Goal: Book appointment/travel/reservation

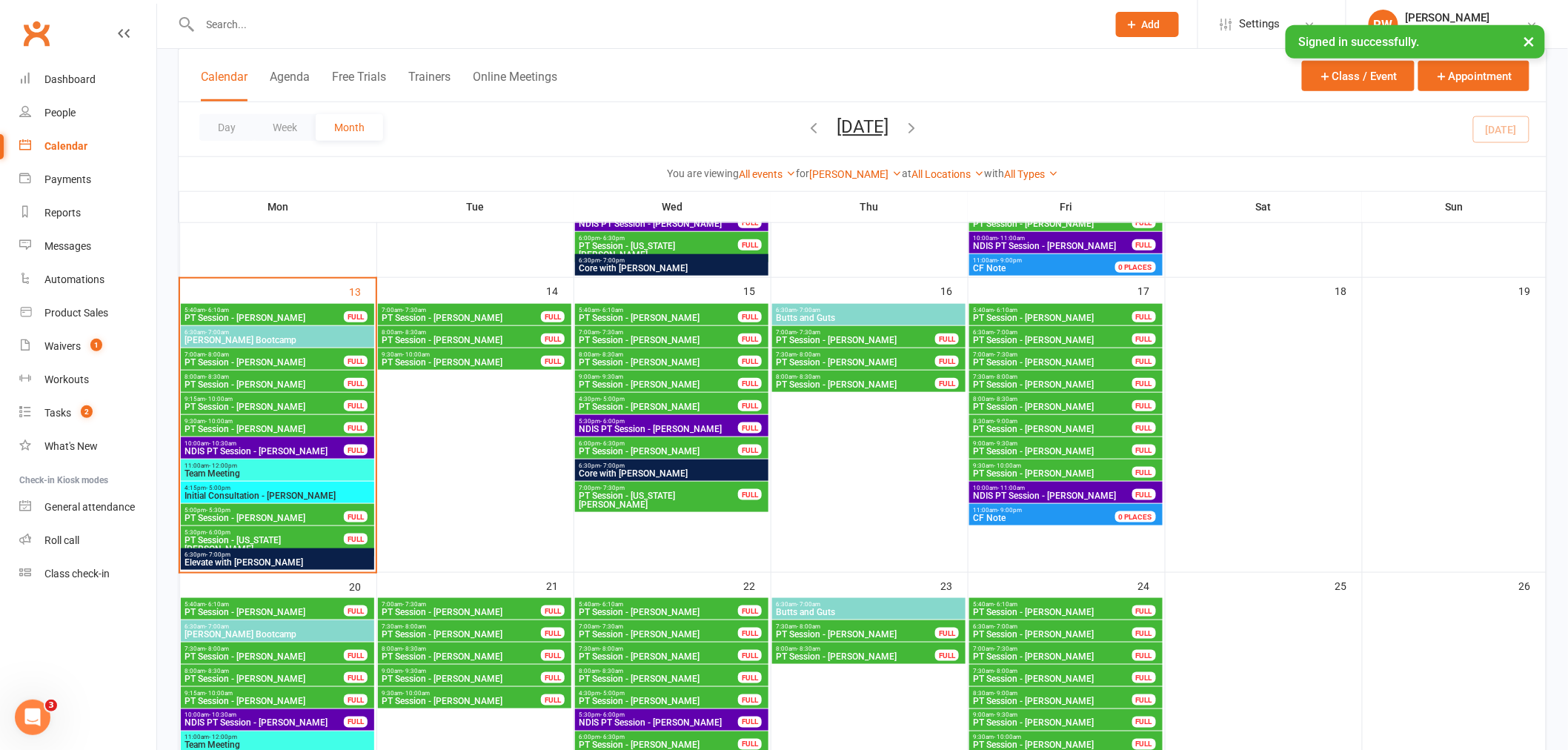
click at [333, 554] on span "6:30pm - 7:00pm" at bounding box center [277, 554] width 187 height 7
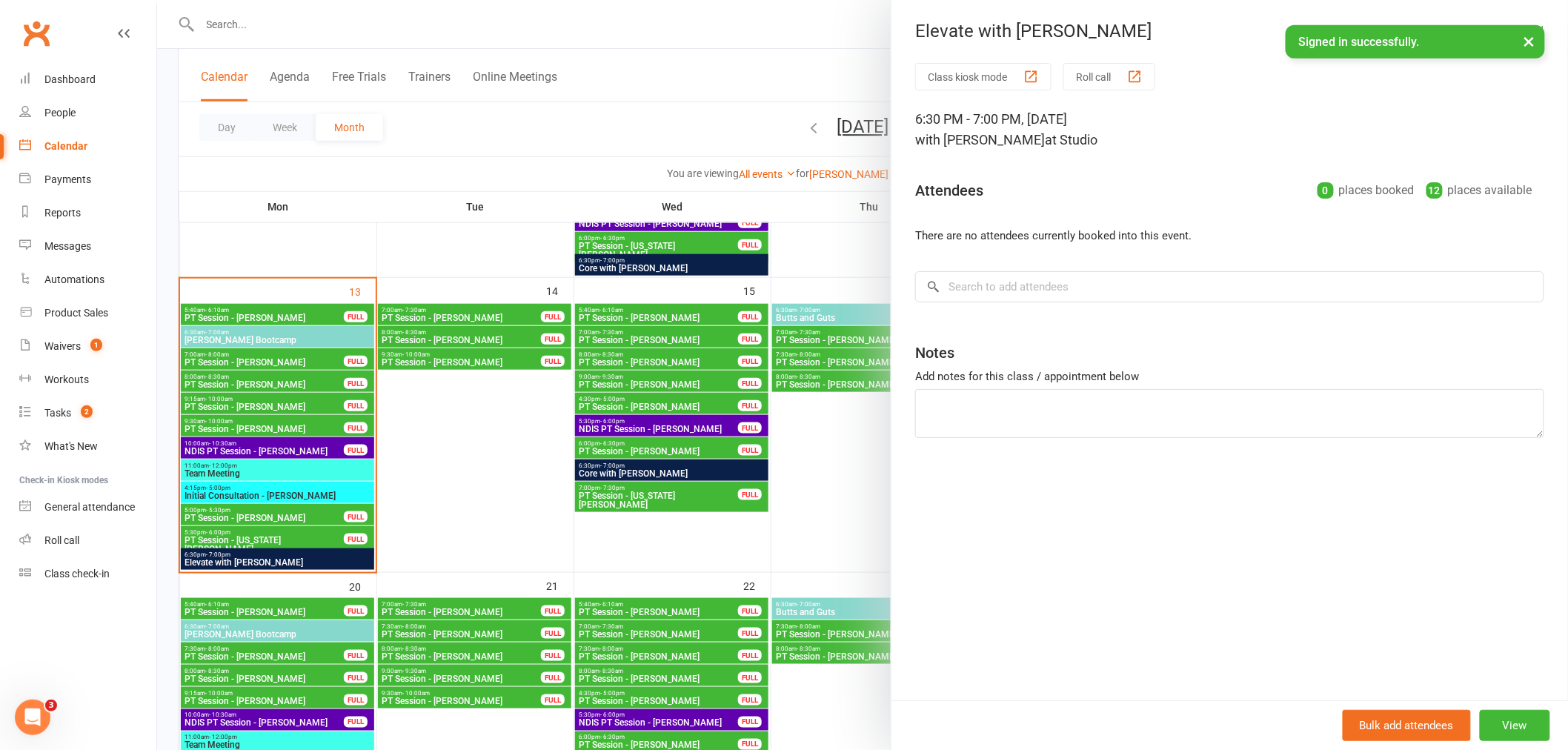
click at [775, 56] on div at bounding box center [863, 375] width 1411 height 750
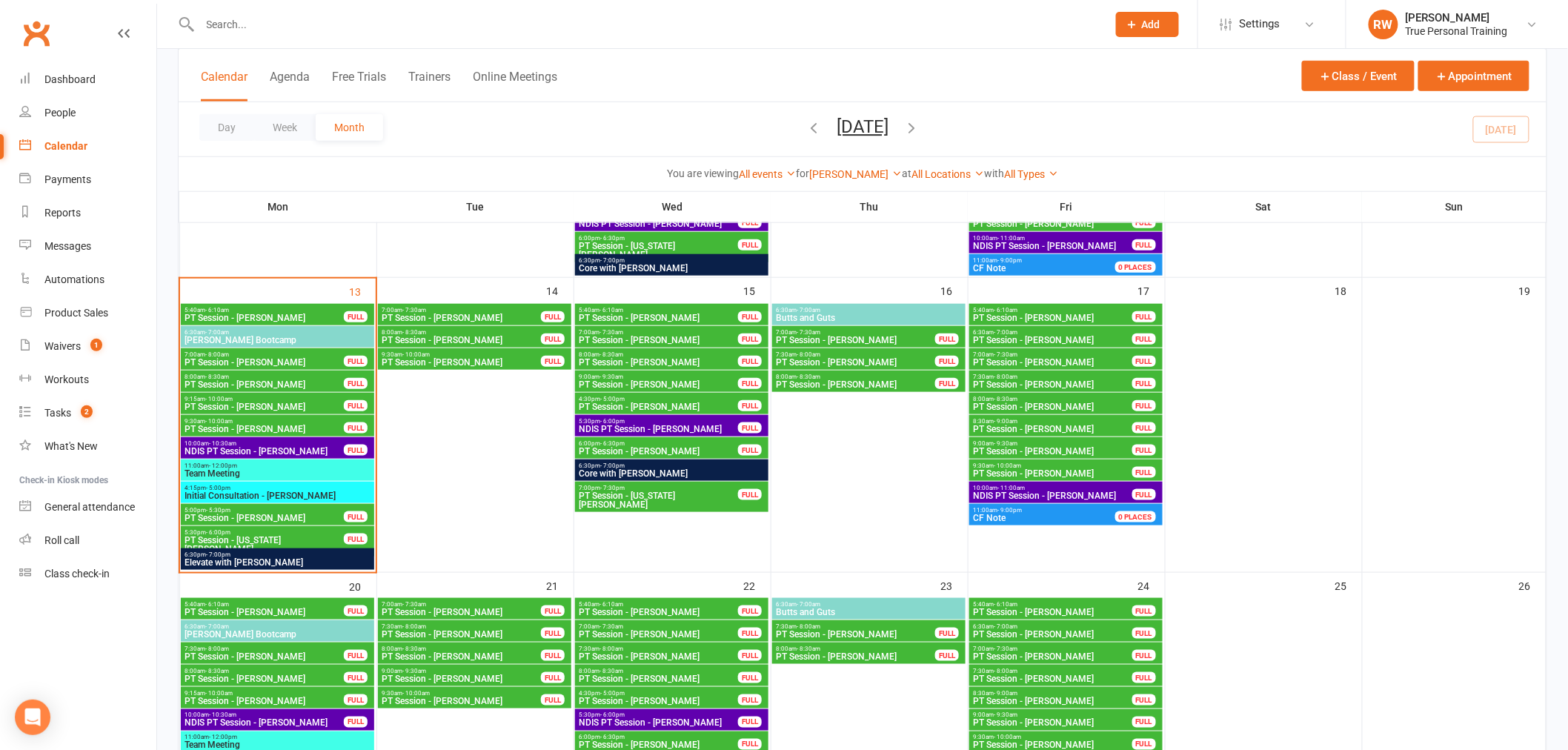
click at [356, 557] on span "6:30pm - 7:00pm" at bounding box center [277, 554] width 187 height 7
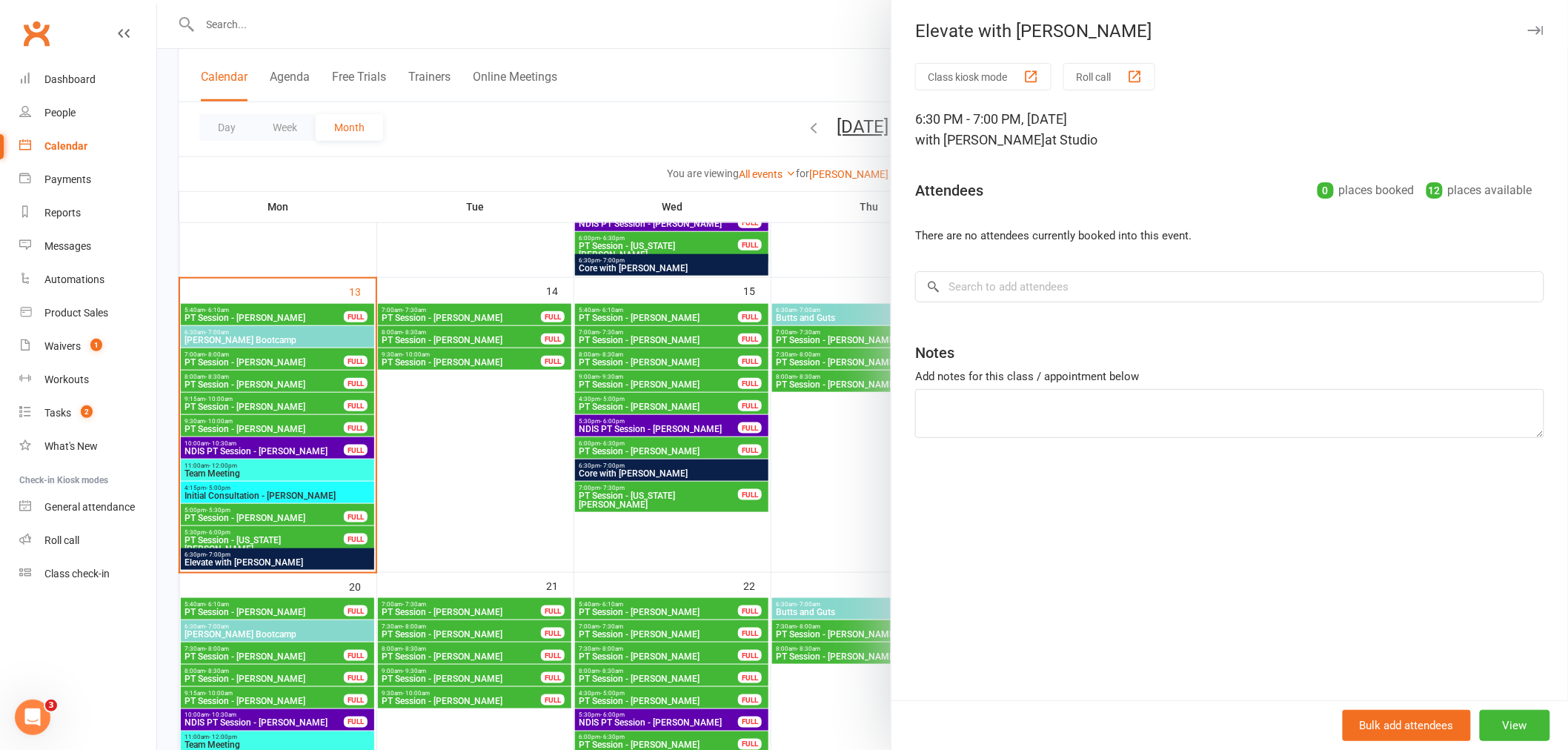
click at [560, 116] on div at bounding box center [863, 375] width 1411 height 750
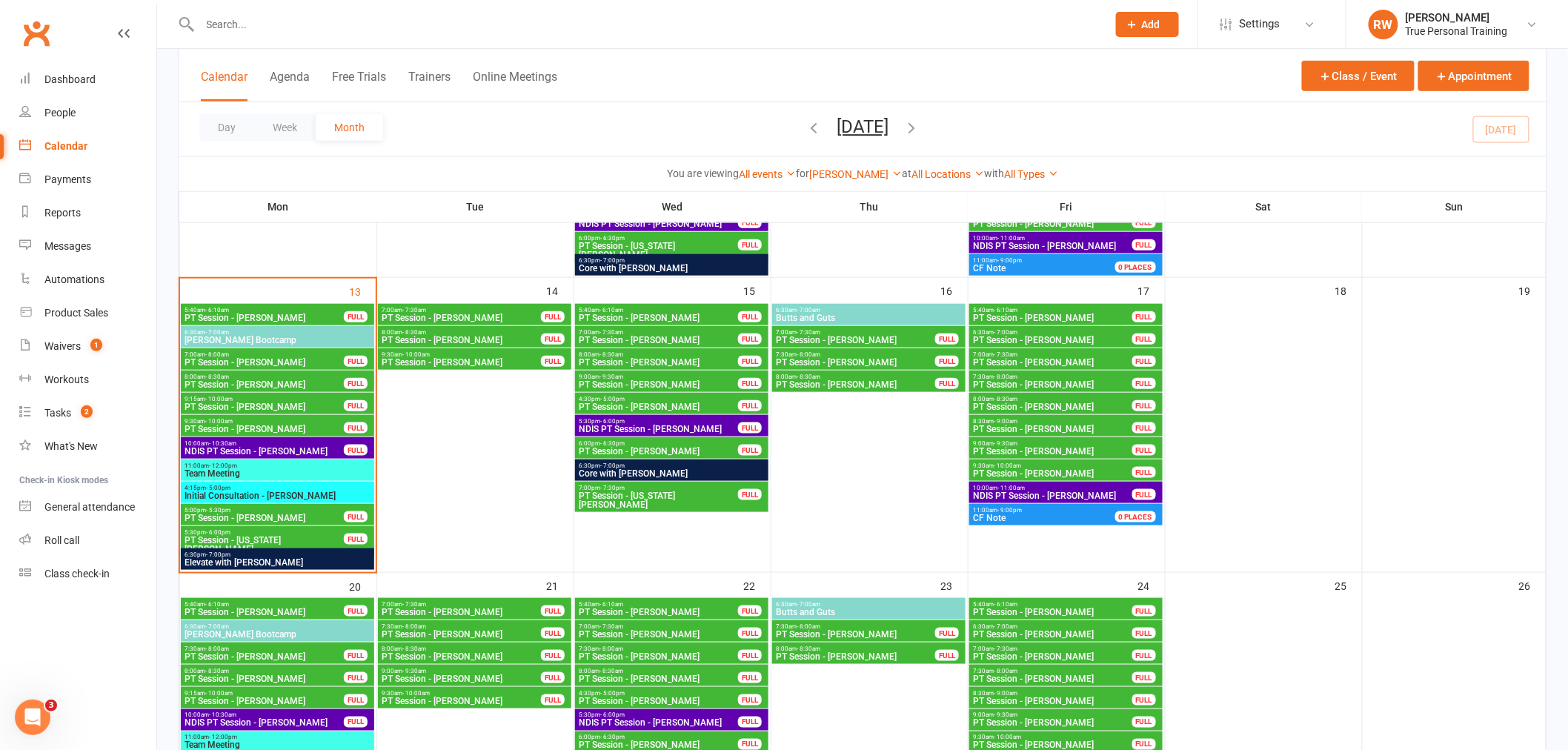
click at [305, 554] on span "6:30pm - 7:00pm" at bounding box center [277, 554] width 187 height 7
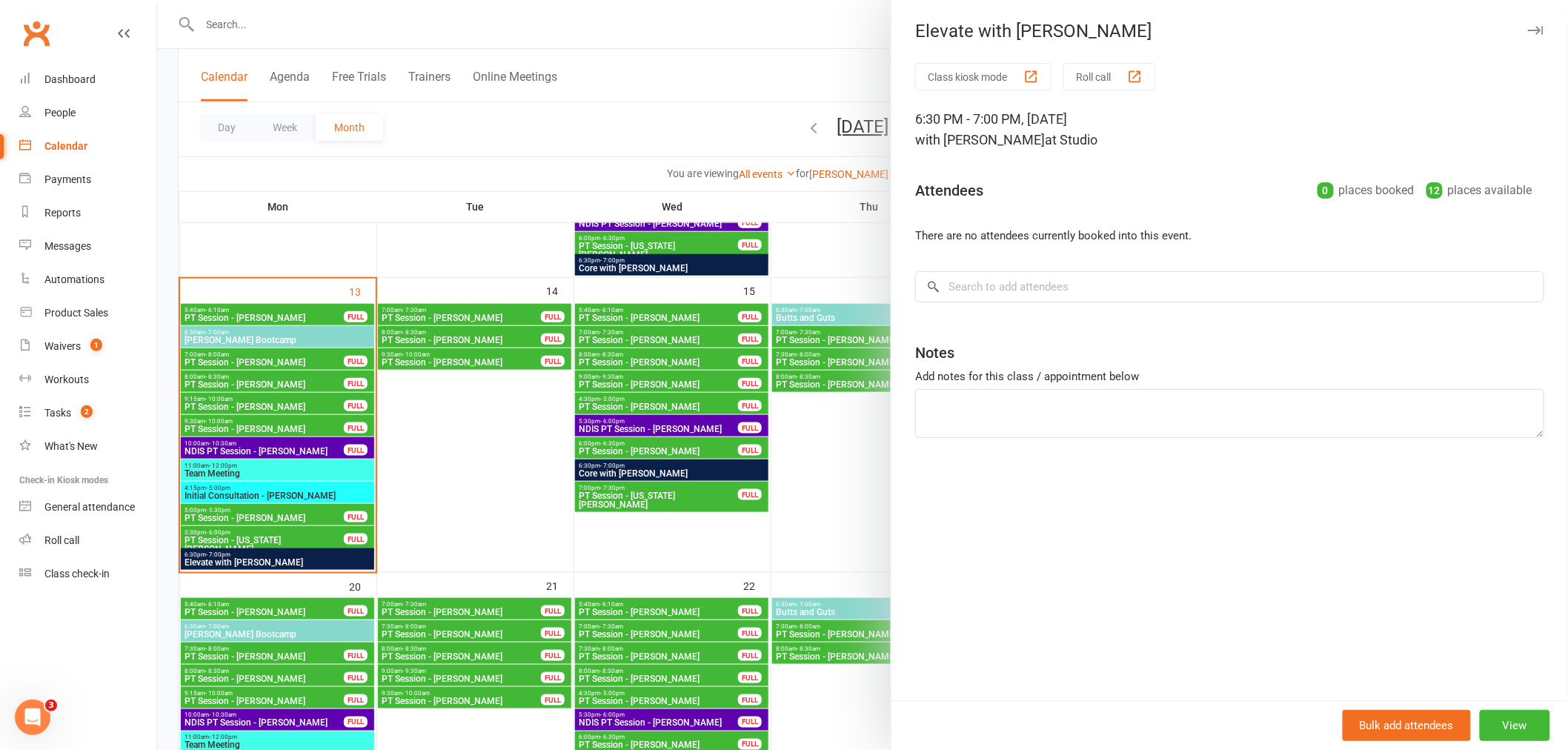
click at [648, 84] on div at bounding box center [863, 375] width 1411 height 750
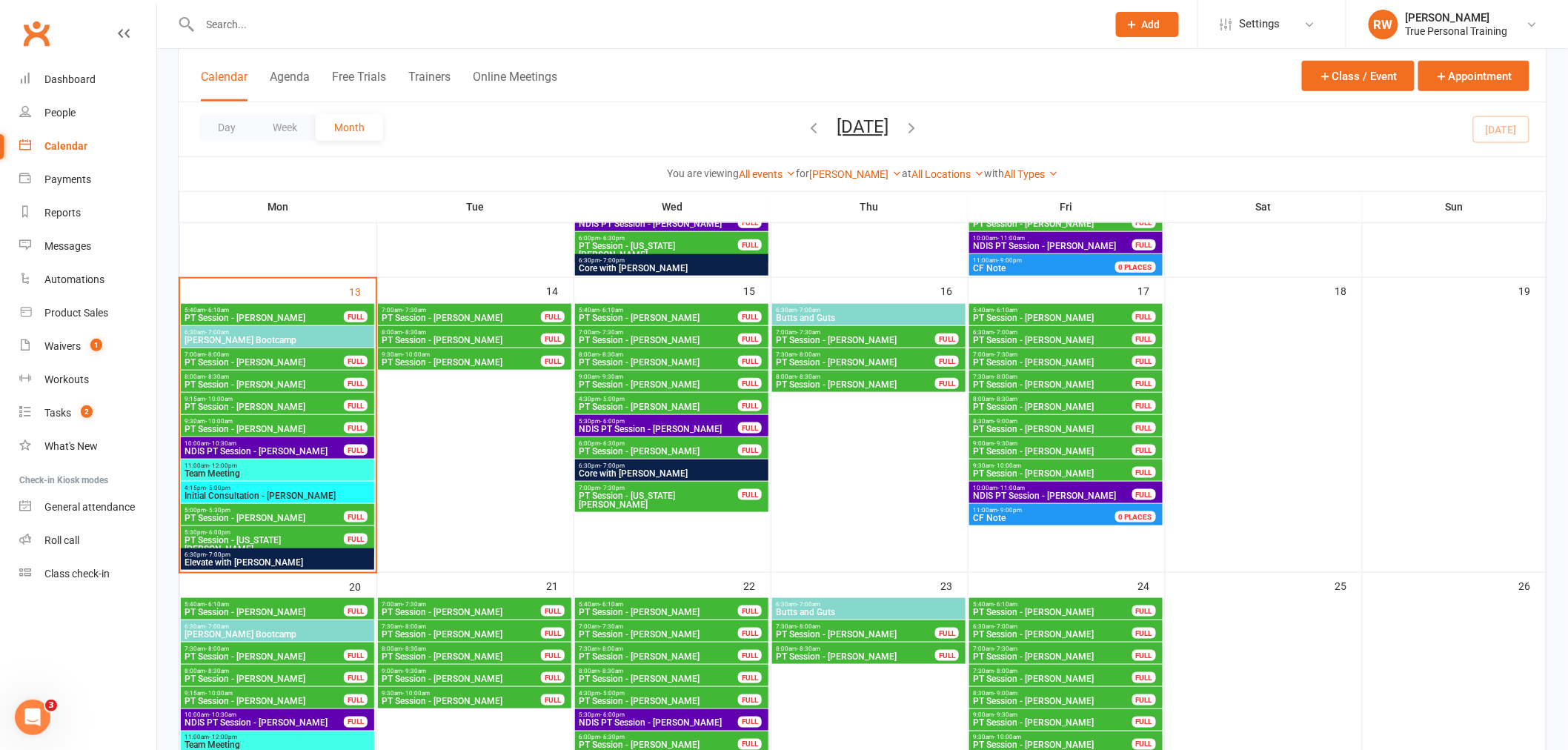
click at [704, 473] on span "Core with [PERSON_NAME]" at bounding box center [672, 474] width 187 height 9
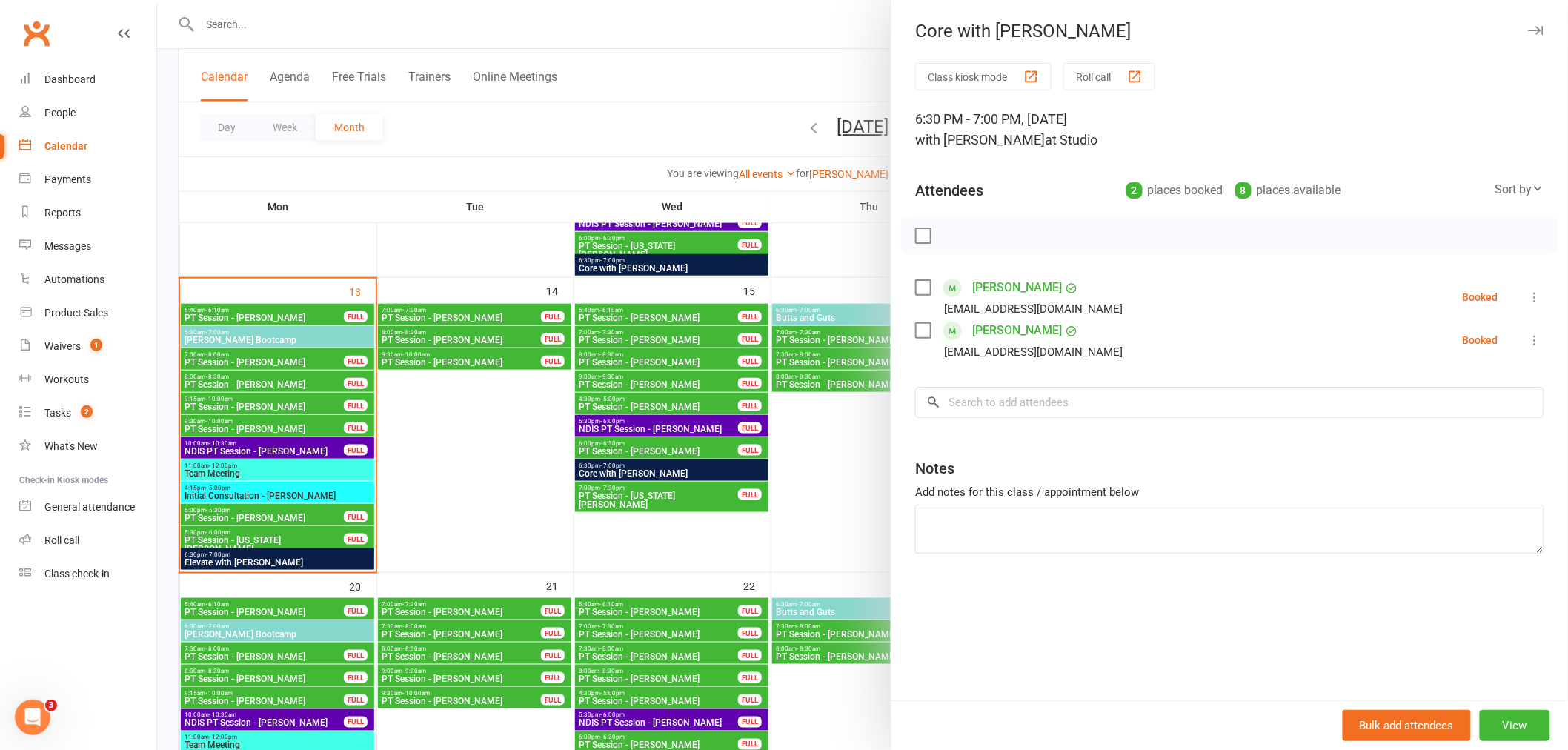
click at [729, 114] on div at bounding box center [863, 375] width 1411 height 750
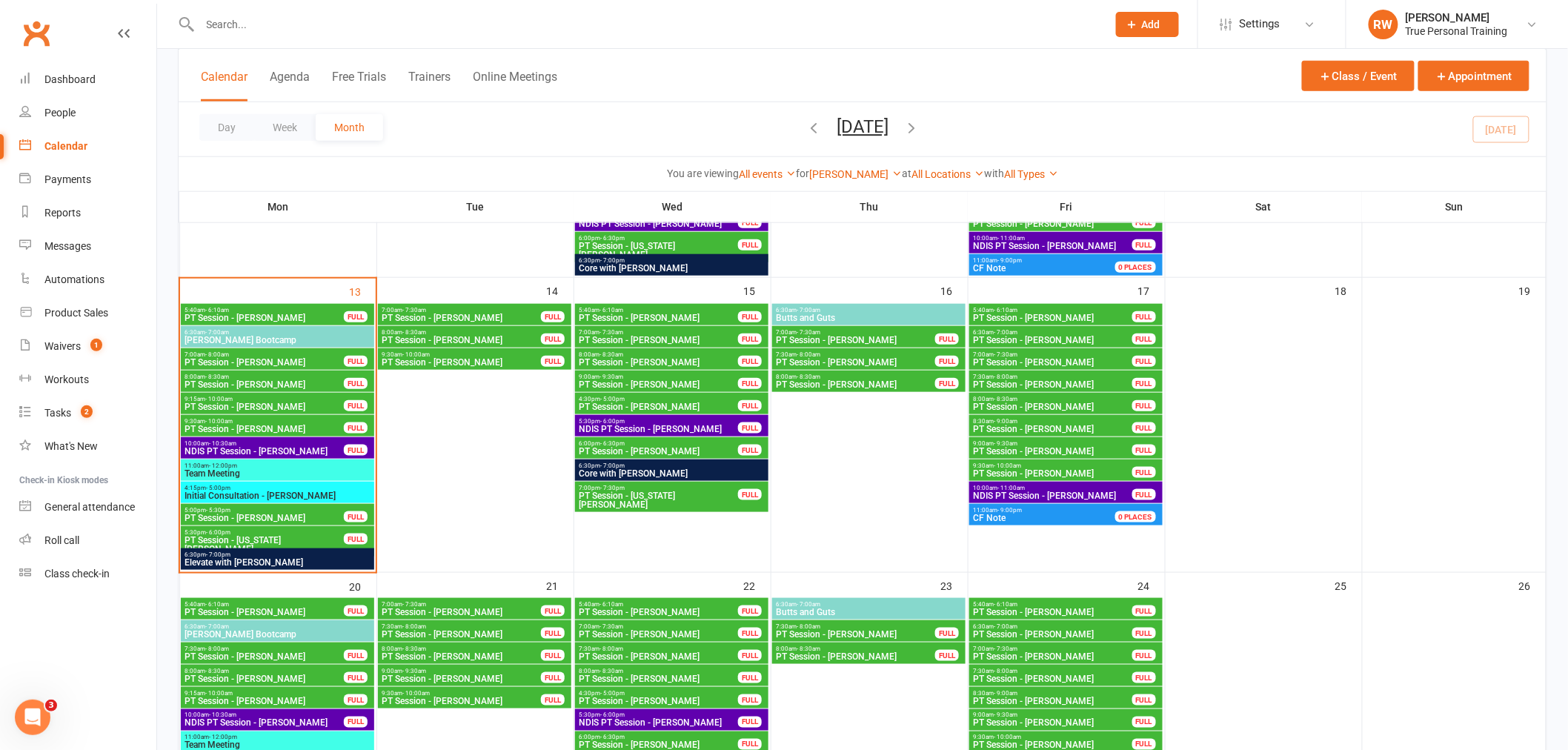
click at [265, 556] on span "6:30pm - 7:00pm" at bounding box center [277, 554] width 187 height 7
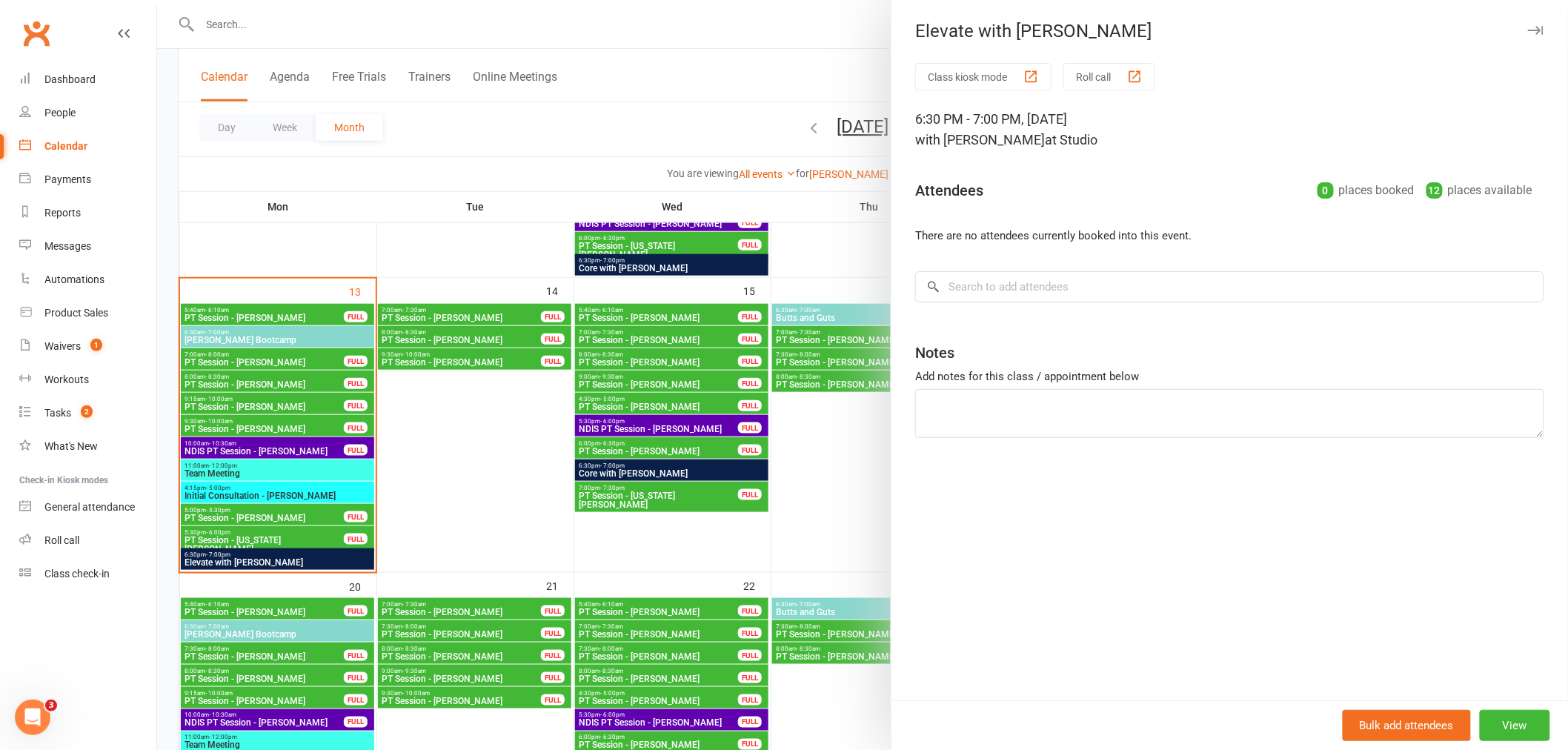
click at [587, 123] on div at bounding box center [863, 375] width 1411 height 750
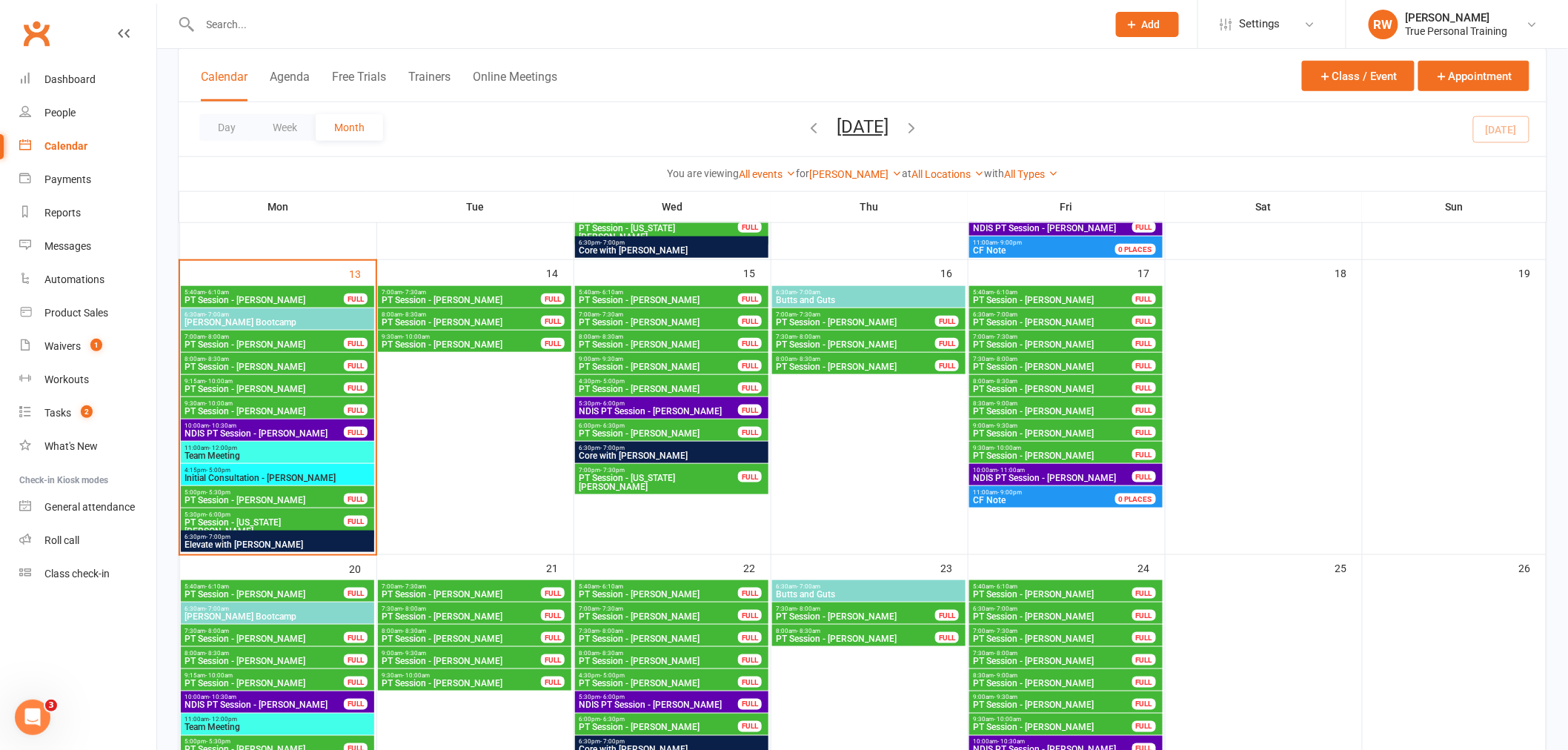
scroll to position [470, 0]
